Goal: Task Accomplishment & Management: Manage account settings

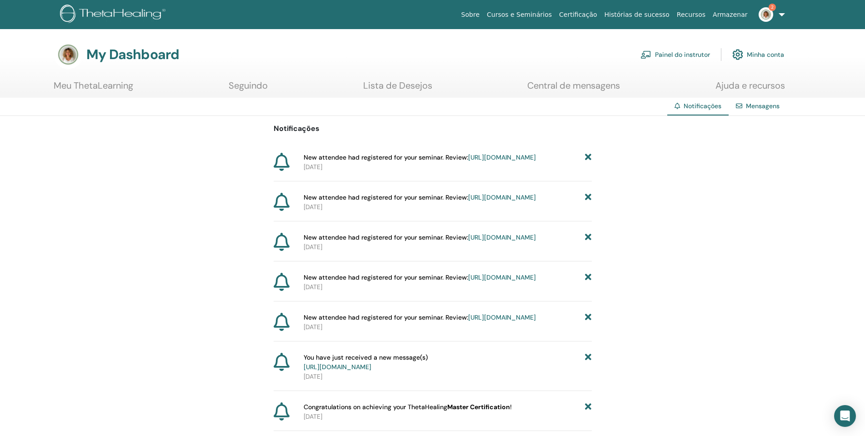
click at [688, 59] on link "Painel do instrutor" at bounding box center [675, 55] width 70 height 20
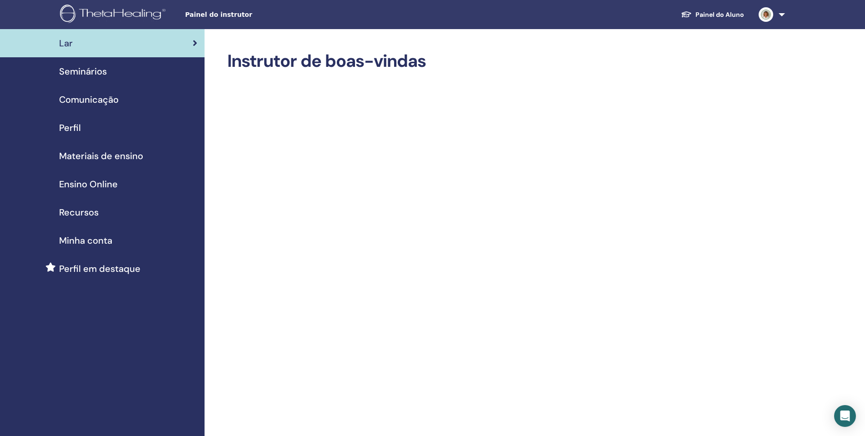
click at [137, 153] on span "Materiais de ensino" at bounding box center [101, 156] width 84 height 14
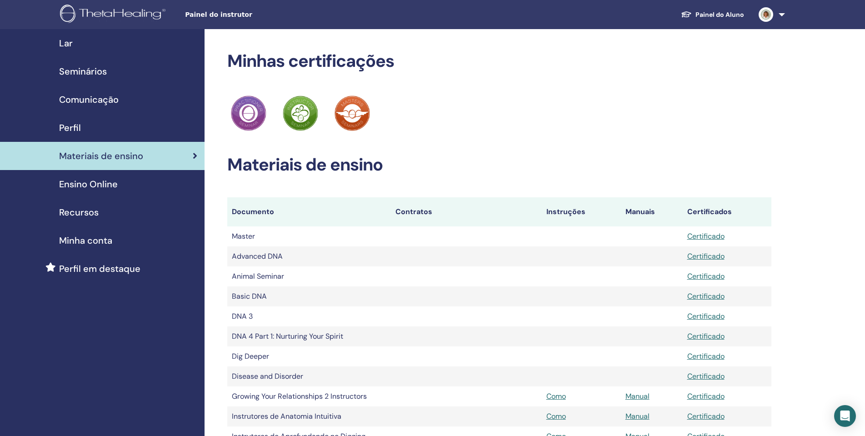
click at [96, 66] on span "Seminários" at bounding box center [83, 72] width 48 height 14
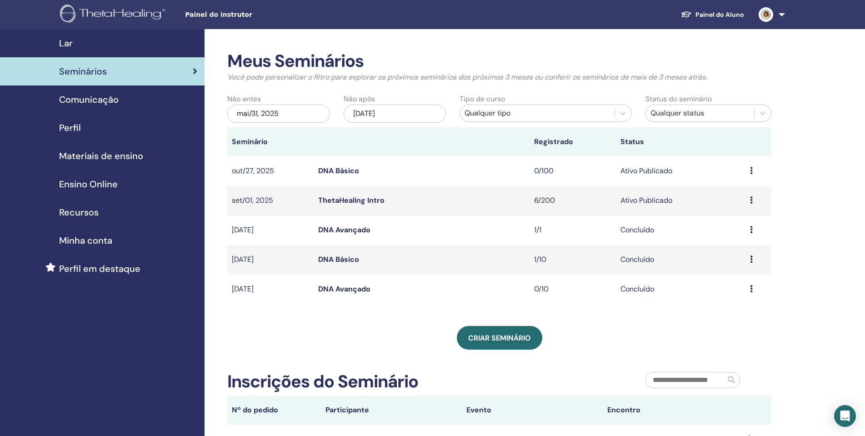
click at [356, 197] on link "ThetaHealing Intro" at bounding box center [351, 200] width 66 height 10
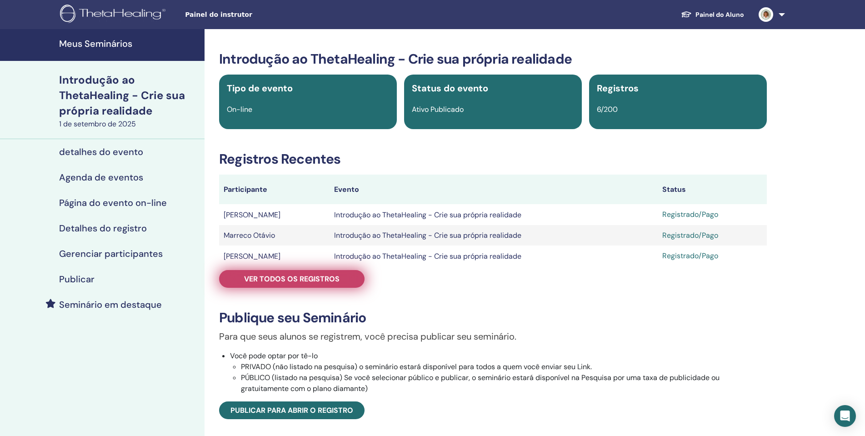
click at [320, 283] on font "Ver todos os registros" at bounding box center [291, 279] width 95 height 10
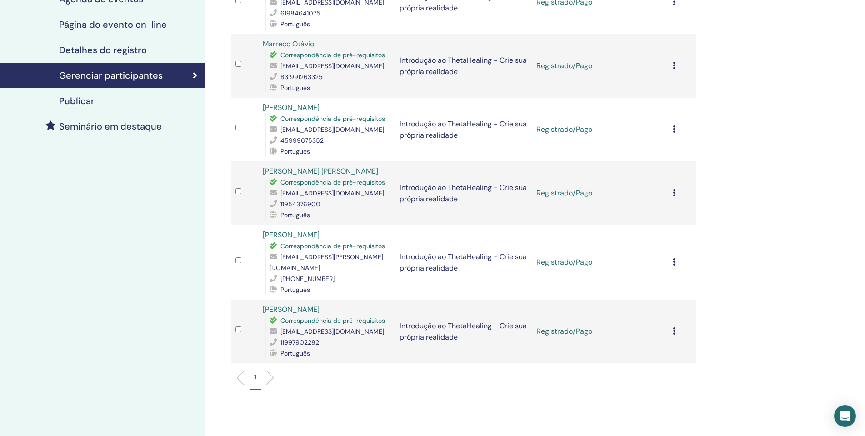
scroll to position [45, 0]
